Goal: Task Accomplishment & Management: Use online tool/utility

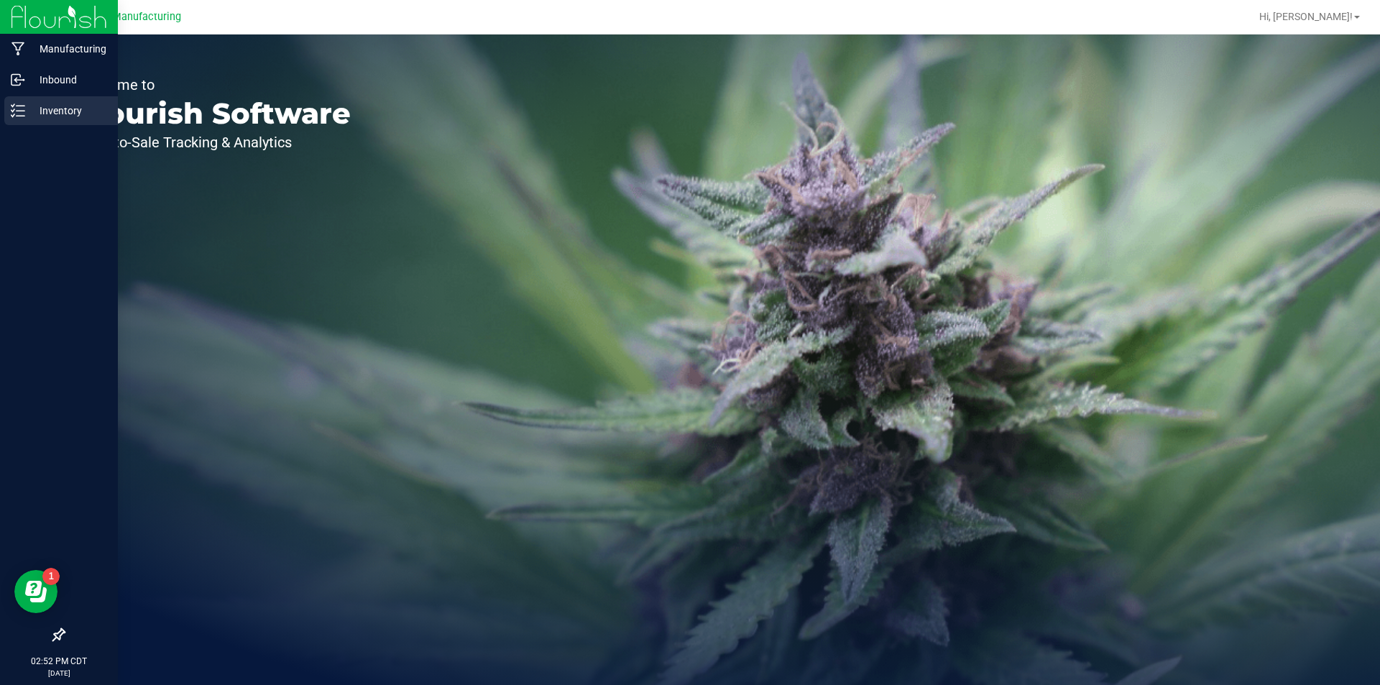
click at [22, 106] on line at bounding box center [21, 106] width 8 height 0
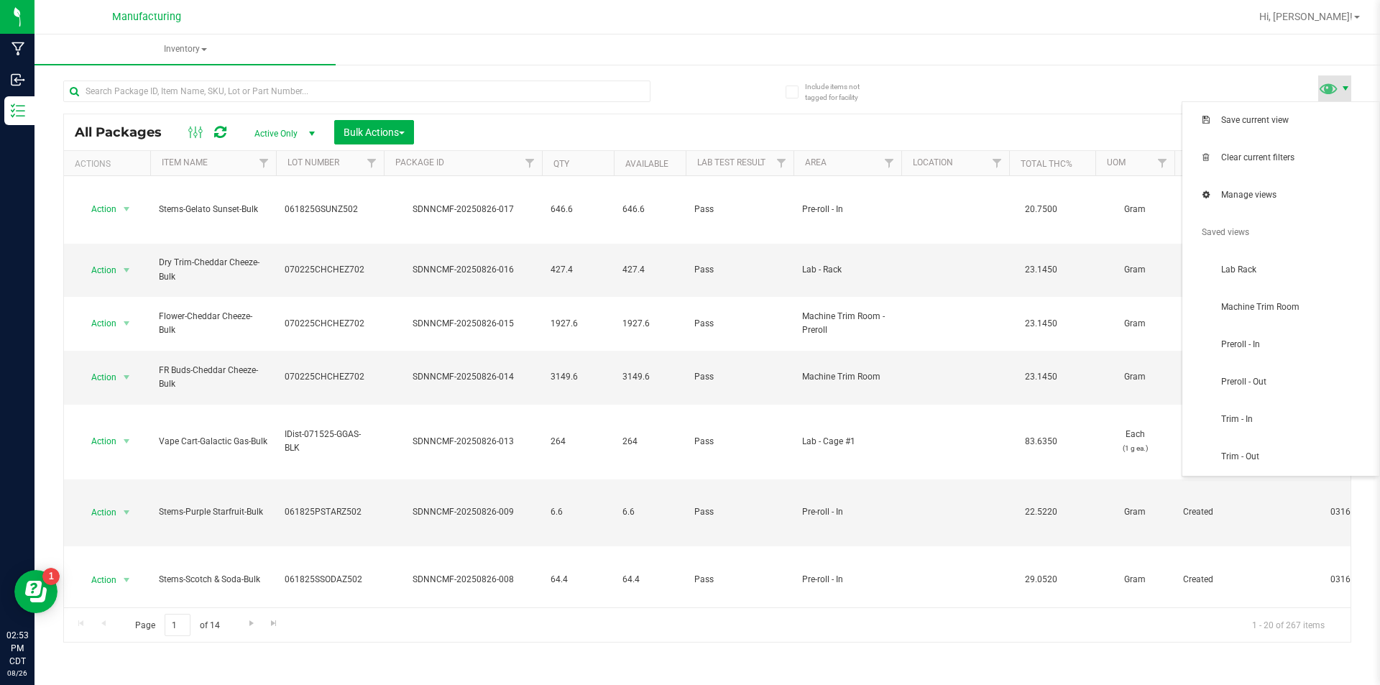
click at [1344, 88] on span at bounding box center [1345, 88] width 11 height 11
click at [1324, 412] on span "Trim - In" at bounding box center [1281, 419] width 180 height 29
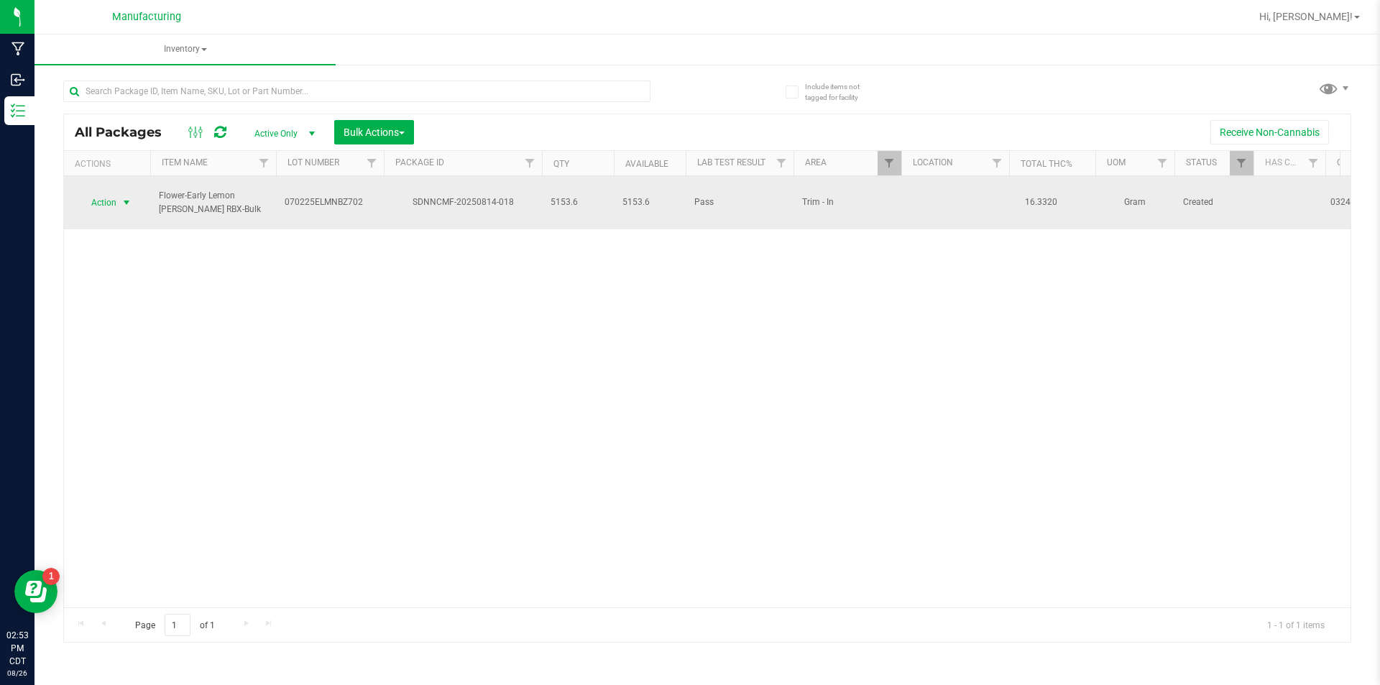
click at [120, 193] on span "select" at bounding box center [127, 203] width 18 height 20
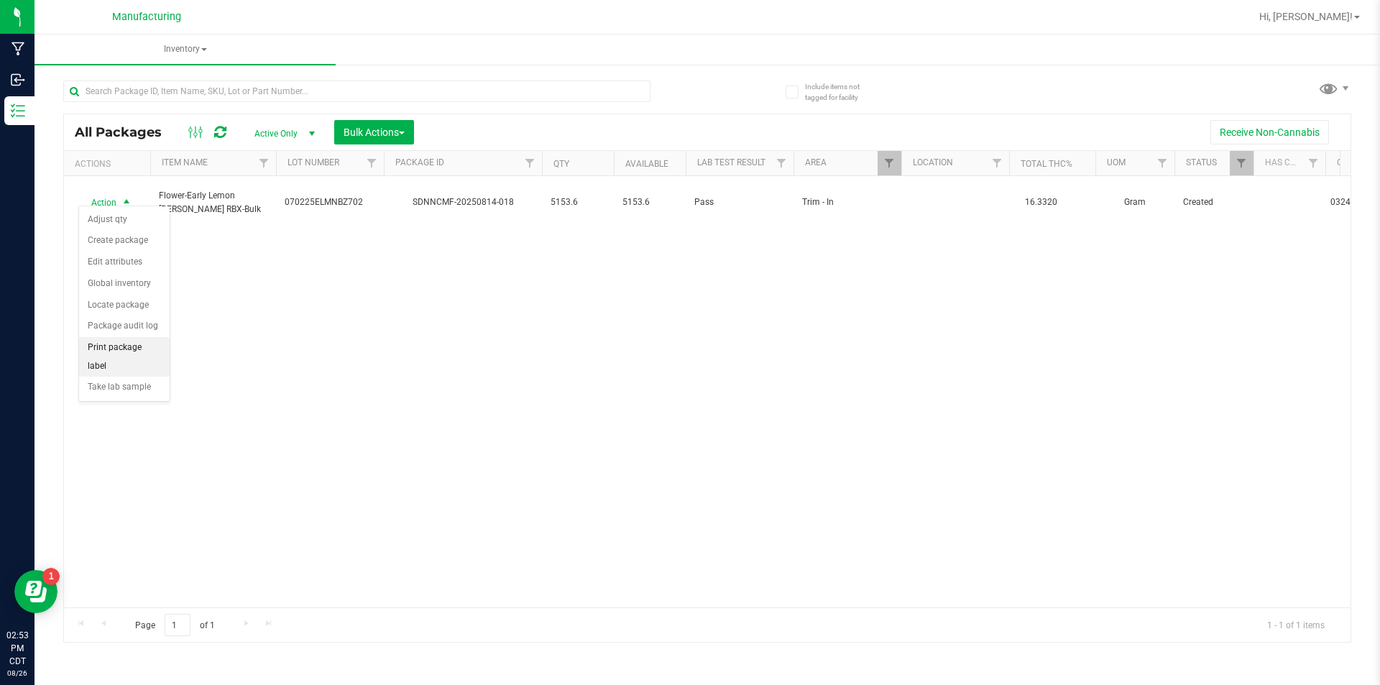
click at [148, 343] on li "Print package label" at bounding box center [124, 357] width 91 height 40
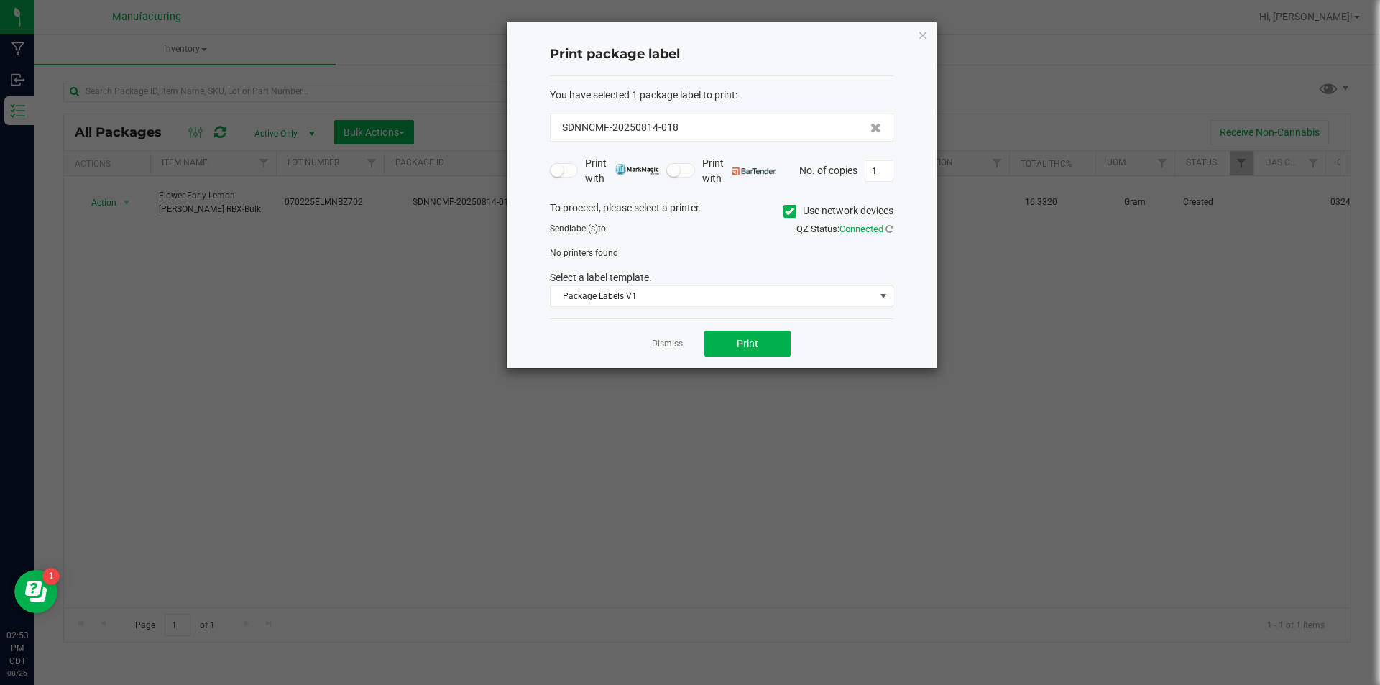
click at [785, 211] on icon at bounding box center [789, 211] width 9 height 0
click at [0, 0] on input "Use network devices" at bounding box center [0, 0] width 0 height 0
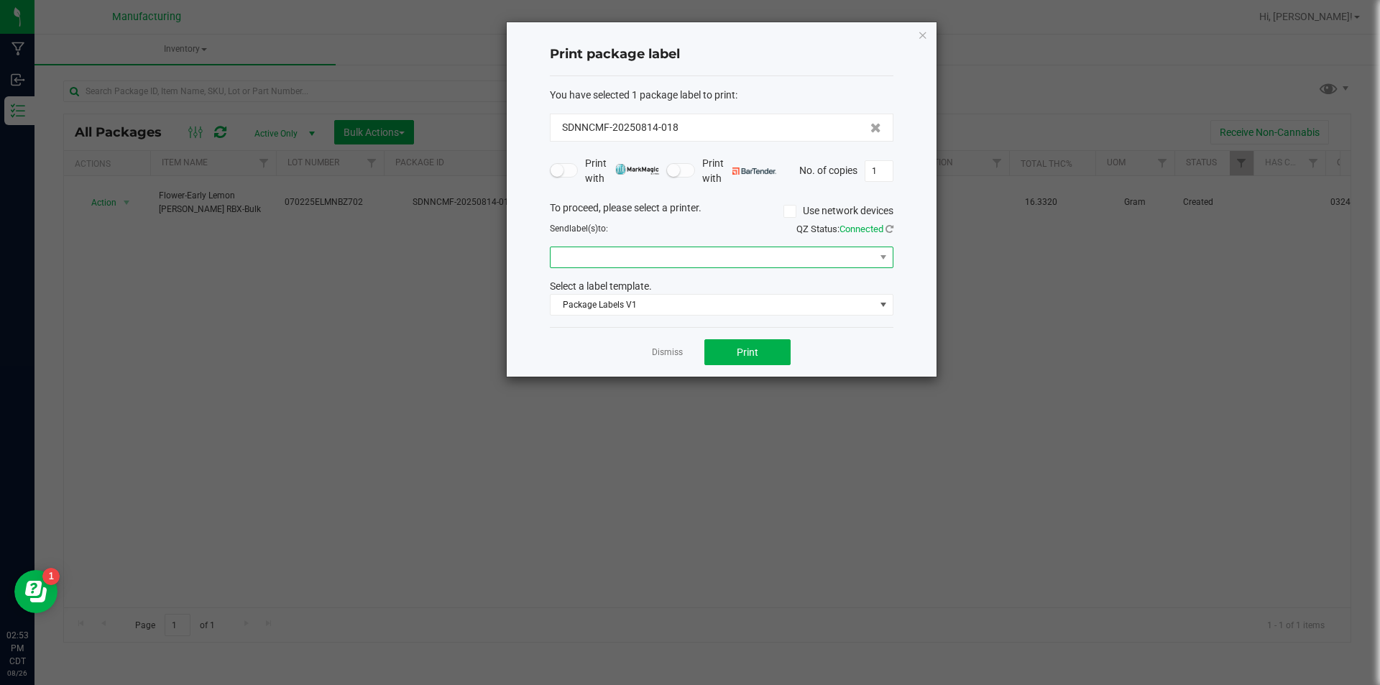
click at [882, 251] on span at bounding box center [883, 257] width 18 height 20
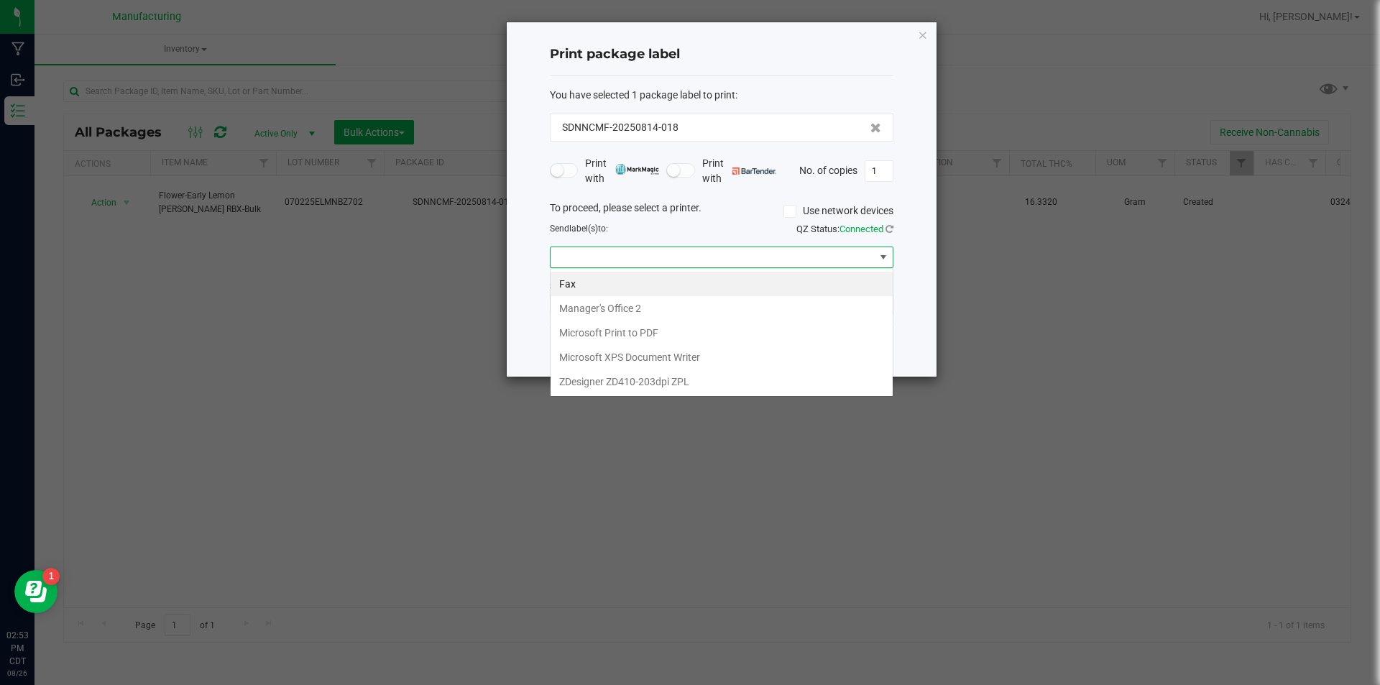
scroll to position [22, 344]
click at [642, 378] on ZPL "ZDesigner ZD410-203dpi ZPL" at bounding box center [721, 381] width 342 height 24
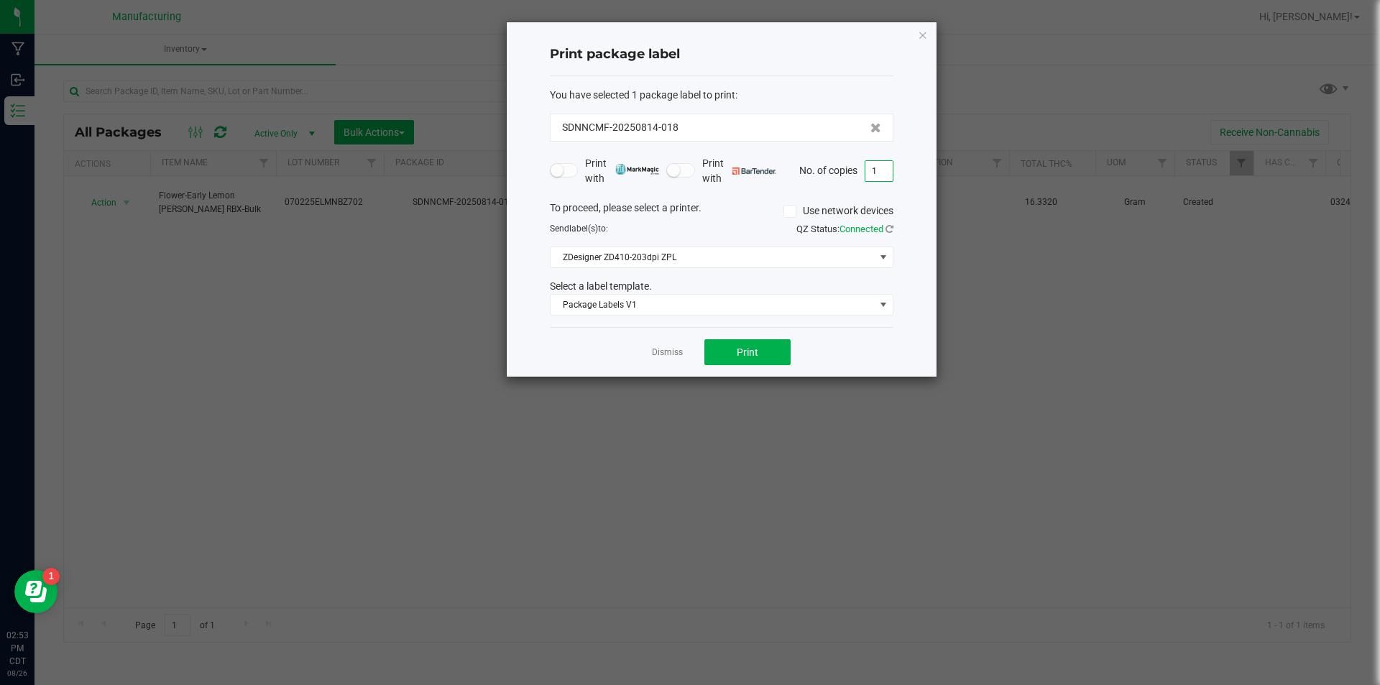
click at [876, 172] on input "1" at bounding box center [878, 171] width 27 height 20
type input "2"
click at [763, 346] on button "Print" at bounding box center [747, 352] width 86 height 26
click at [662, 349] on link "Dismiss" at bounding box center [667, 352] width 31 height 12
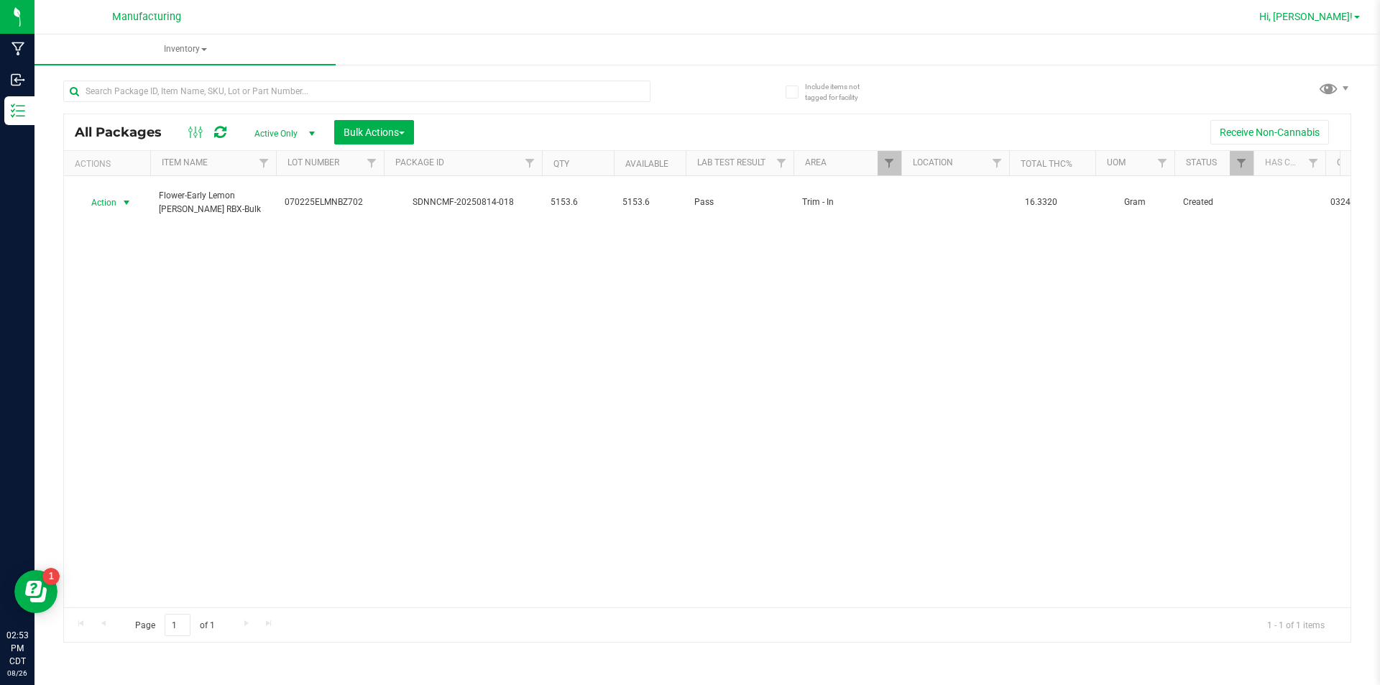
click at [1345, 13] on span "Hi, [PERSON_NAME]!" at bounding box center [1305, 16] width 93 height 11
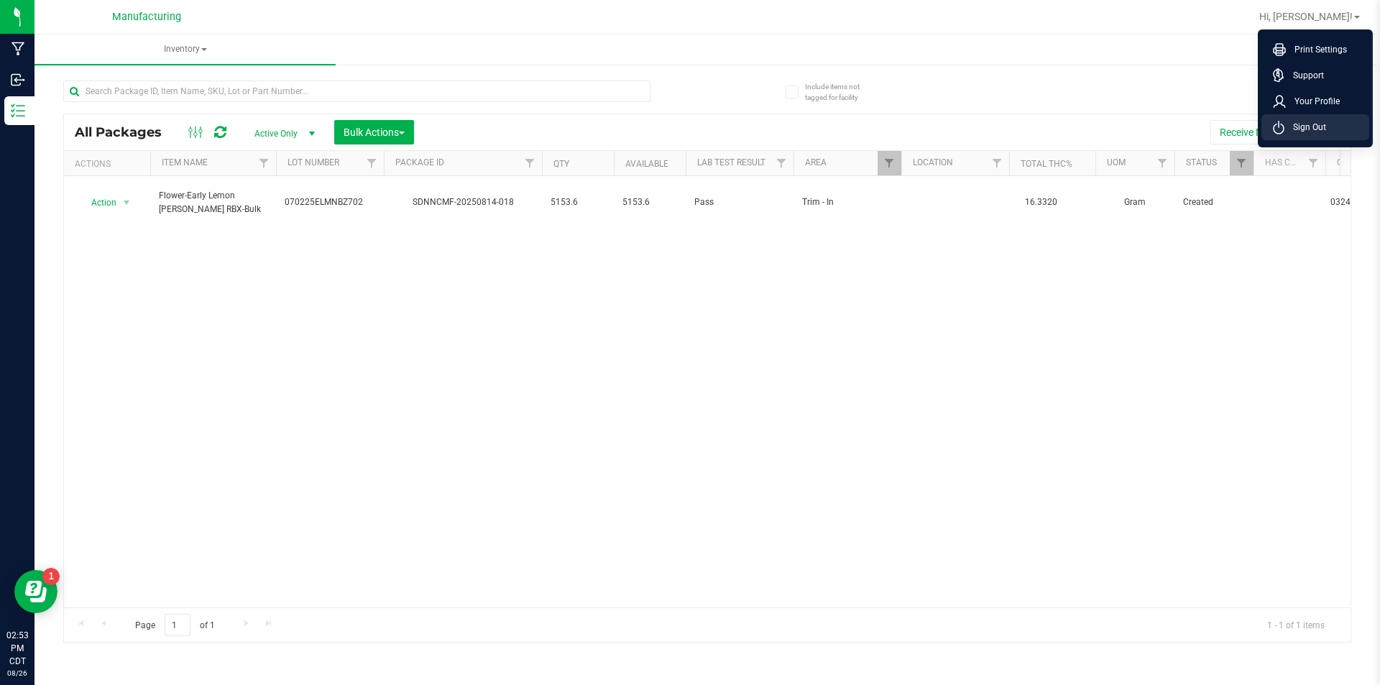
click at [1306, 121] on span "Sign Out" at bounding box center [1305, 127] width 42 height 14
